Goal: Task Accomplishment & Management: Complete application form

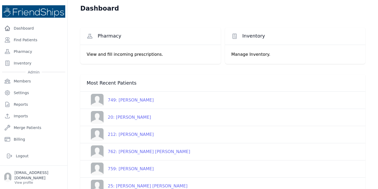
click at [130, 136] on div "212: [PERSON_NAME]" at bounding box center [129, 134] width 50 height 6
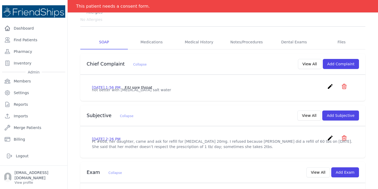
scroll to position [85, 0]
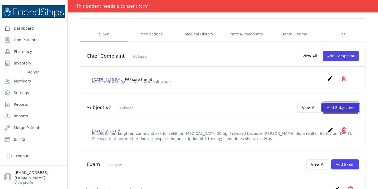
click at [342, 103] on button "Add Subjective" at bounding box center [341, 108] width 37 height 10
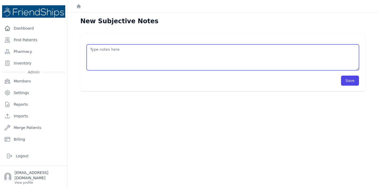
click at [108, 64] on textarea at bounding box center [223, 57] width 273 height 26
type textarea "/"
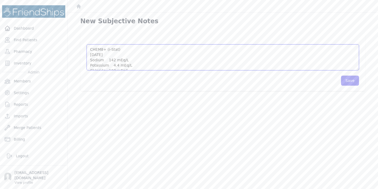
click at [113, 50] on textarea "CHEM8+ (i-Stat) 2025-09-09 Sodium 142 mEq/L Potassium 4.4 mEq/L Chloride 103 mE…" at bounding box center [223, 57] width 273 height 26
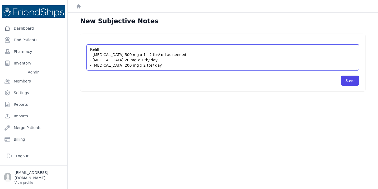
scroll to position [82, 0]
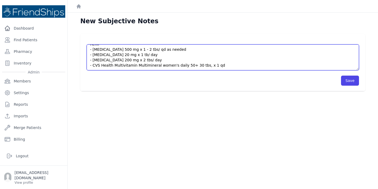
click at [156, 62] on textarea "CHEM8+ (i-Stat) 2025-09-09 Sodium 142 mEq/L Potassium 4.4 mEq/L Chloride 103 mE…" at bounding box center [223, 57] width 273 height 26
click at [195, 68] on textarea "CHEM8+ (i-Stat) 2025-09-09 Sodium 142 mEq/L Potassium 4.4 mEq/L Chloride 103 mE…" at bounding box center [223, 57] width 273 height 26
click at [155, 57] on textarea "CHEM8+ (i-Stat) 2025-09-09 Sodium 142 mEq/L Potassium 4.4 mEq/L Chloride 103 mE…" at bounding box center [223, 57] width 273 height 26
click at [187, 54] on textarea "CHEM8+ (i-Stat) 2025-09-09 Sodium 142 mEq/L Potassium 4.4 mEq/L Chloride 103 mE…" at bounding box center [223, 57] width 273 height 26
type textarea "CHEM8+ (i-Stat) 2025-09-09 Sodium 142 mEq/L Potassium 4.4 mEq/L Chloride 103 mE…"
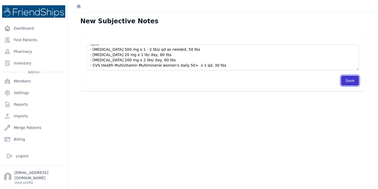
click at [347, 80] on button "Save" at bounding box center [350, 81] width 18 height 10
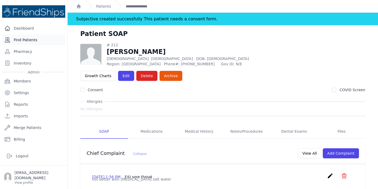
click at [35, 38] on link "Find Patients" at bounding box center [33, 40] width 63 height 11
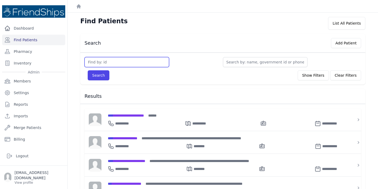
click at [108, 64] on input "text" at bounding box center [127, 62] width 85 height 10
type input "756"
click at [88, 70] on button "Search" at bounding box center [99, 75] width 22 height 10
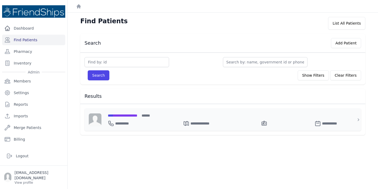
click at [132, 114] on span "**********" at bounding box center [123, 116] width 30 height 4
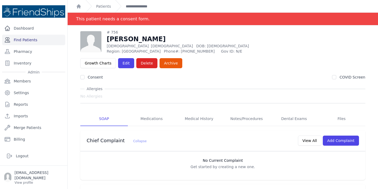
click at [29, 42] on link "Find Patients" at bounding box center [33, 40] width 63 height 11
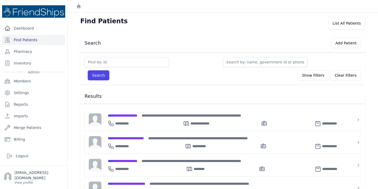
click at [114, 61] on input "text" at bounding box center [127, 62] width 85 height 10
type input "749"
click at [88, 70] on button "Search" at bounding box center [99, 75] width 22 height 10
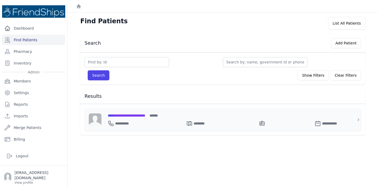
click at [138, 114] on span "**********" at bounding box center [127, 116] width 38 height 4
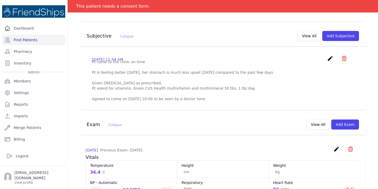
scroll to position [159, 0]
click at [338, 31] on button "Add Subjective" at bounding box center [341, 36] width 37 height 10
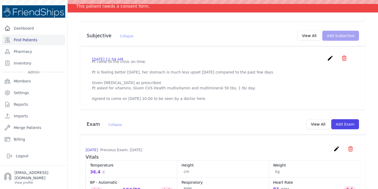
scroll to position [0, 0]
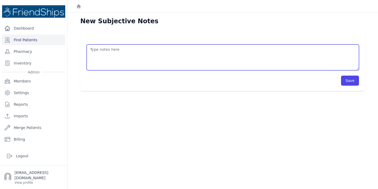
click at [116, 59] on textarea at bounding box center [223, 57] width 273 height 26
click at [131, 58] on textarea "refill - Colchicine 0.5 mg" at bounding box center [223, 57] width 273 height 26
click at [130, 55] on textarea "refill - Colchicine 0.5 mg" at bounding box center [223, 57] width 273 height 26
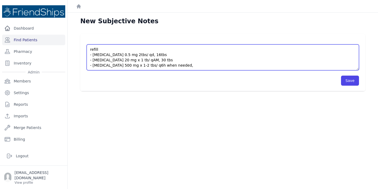
scroll to position [3, 0]
type textarea "refill - Colchicine 0.5 mg 2tbs/ qd, 16tbs - Omeprazole 20 mg x 1 tb/ qAM, 30 t…"
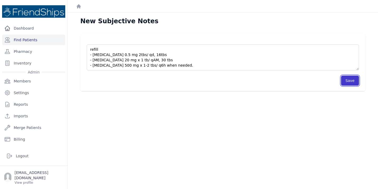
click at [349, 83] on button "Save" at bounding box center [350, 81] width 18 height 10
